Goal: Information Seeking & Learning: Learn about a topic

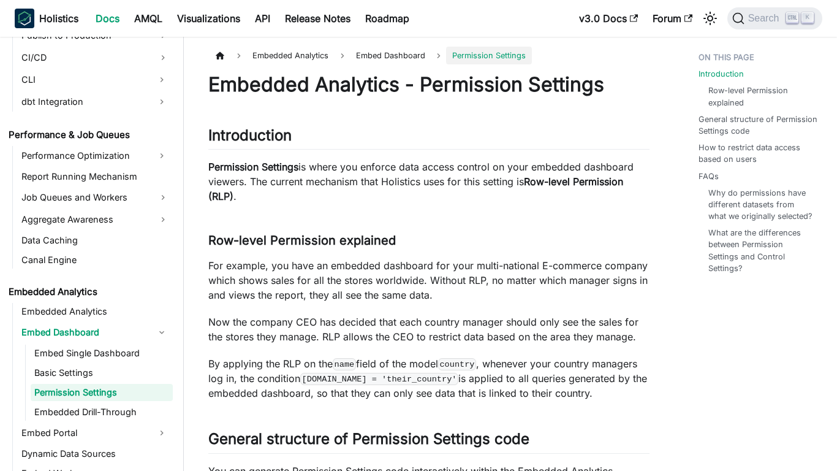
scroll to position [1070, 0]
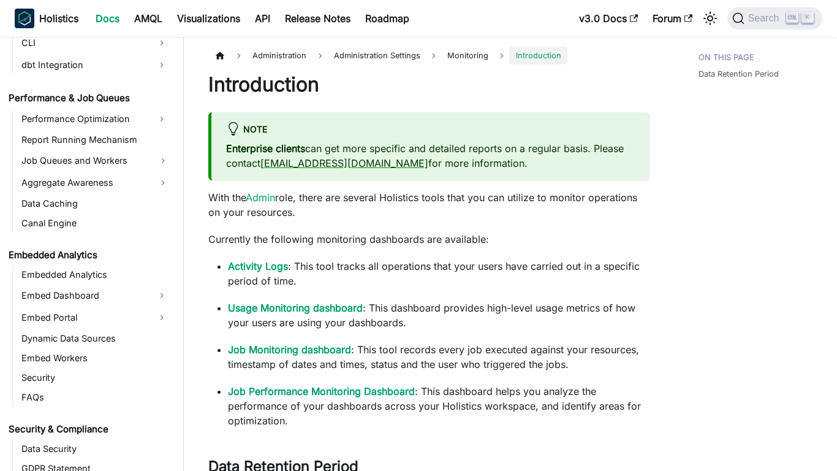
scroll to position [1418, 0]
